Goal: Task Accomplishment & Management: Use online tool/utility

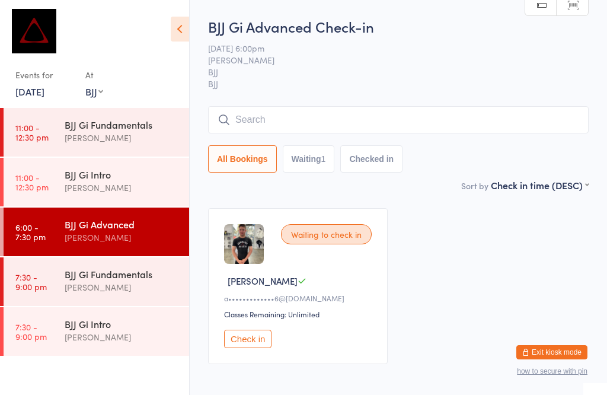
select select "1"
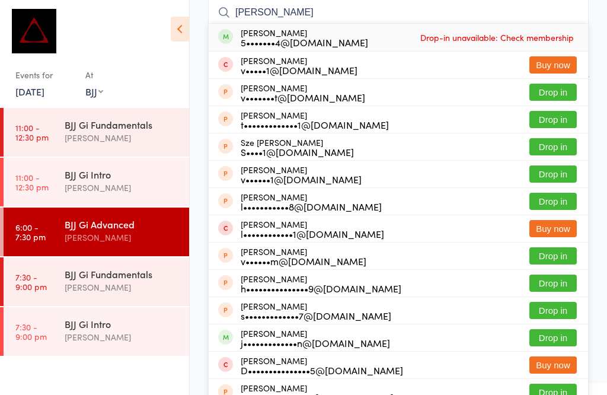
type input "[PERSON_NAME]"
click at [566, 346] on button "Drop in" at bounding box center [552, 337] width 47 height 17
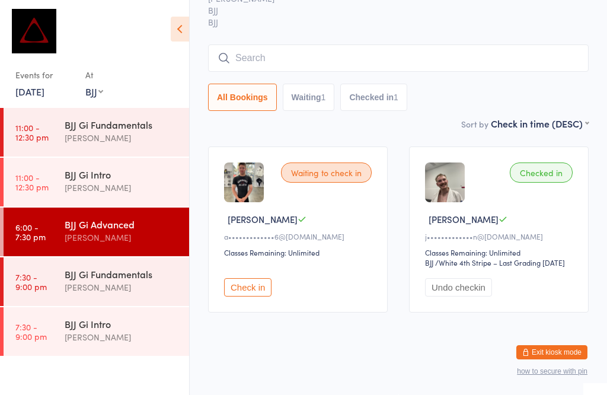
scroll to position [65, 0]
click at [469, 296] on button "Undo checkin" at bounding box center [458, 287] width 67 height 18
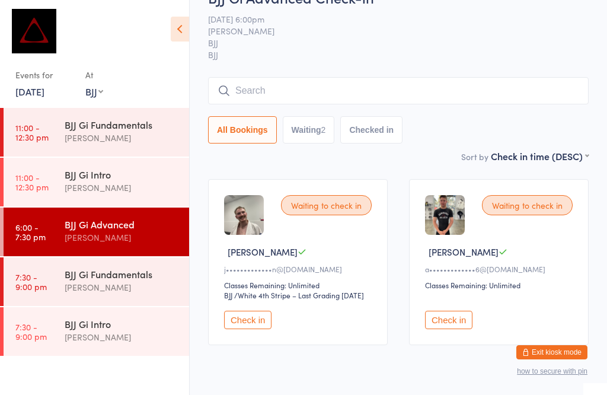
scroll to position [30, 0]
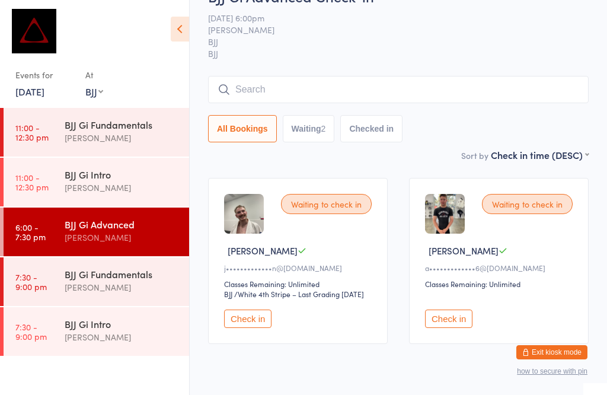
click at [122, 139] on div "[PERSON_NAME]" at bounding box center [122, 138] width 114 height 14
click at [117, 271] on div "BJJ Gi Fundamentals" at bounding box center [122, 273] width 114 height 13
click at [134, 184] on div "[PERSON_NAME]" at bounding box center [122, 188] width 114 height 14
click at [136, 175] on div "BJJ Gi Intro" at bounding box center [122, 174] width 114 height 13
click at [148, 124] on div "BJJ Gi Fundamentals" at bounding box center [122, 124] width 114 height 13
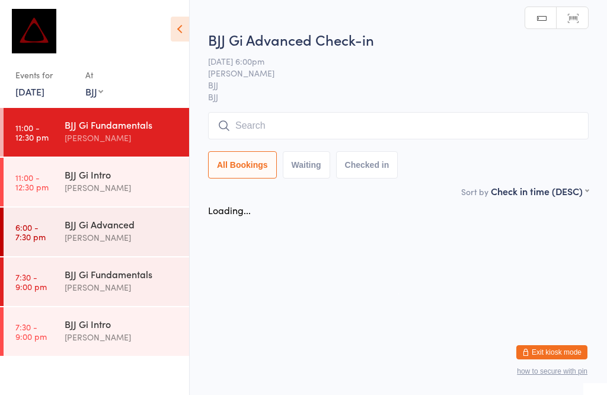
scroll to position [1, 0]
